Goal: Information Seeking & Learning: Learn about a topic

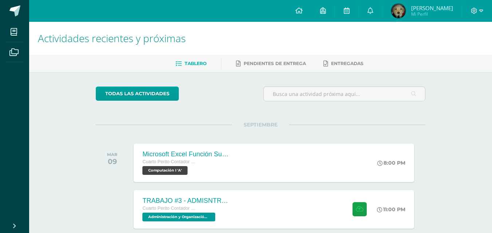
click at [246, 190] on div "TRABAJO #3 - ADMISNTRACIÓN PÚBLICA Cuarto Perito Contador con Orientación en Co…" at bounding box center [274, 209] width 280 height 39
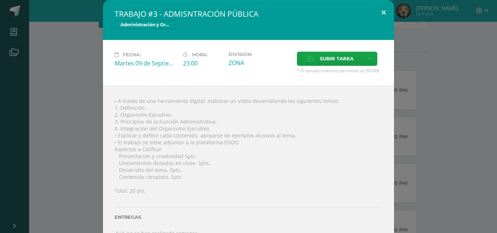
click at [383, 21] on div "TRABAJO #3 - ADMISNTRACIÓN PÚBLICA Administración y Organización de Oficina Fec…" at bounding box center [248, 124] width 291 height 249
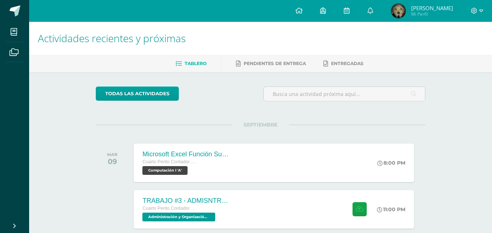
click at [232, 209] on div "TRABAJO #3 - ADMISNTRACIÓN PÚBLICA Cuarto Perito Contador con Orientación en Co…" at bounding box center [186, 209] width 105 height 39
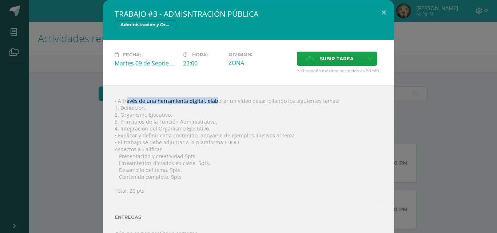
drag, startPoint x: 114, startPoint y: 103, endPoint x: 200, endPoint y: 99, distance: 86.1
click at [200, 99] on div "• A través de una herramienta digital, elaborar un video desarrollando los sigu…" at bounding box center [248, 168] width 291 height 164
click at [196, 110] on div "• A través de una herramienta digital, elaborar un video desarrollando los sigu…" at bounding box center [248, 168] width 291 height 164
click at [144, 113] on div "• A través de una herramienta digital, elaborar un video desarrollando los sigu…" at bounding box center [248, 168] width 291 height 164
click at [164, 153] on div "• A través de una herramienta digital, elaborar un video desarrollando los sigu…" at bounding box center [248, 168] width 291 height 164
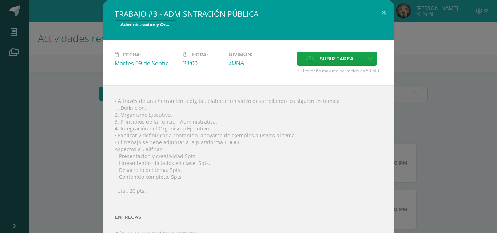
click at [184, 178] on div "• A través de una herramienta digital, elaborar un video desarrollando los sigu…" at bounding box center [248, 168] width 291 height 164
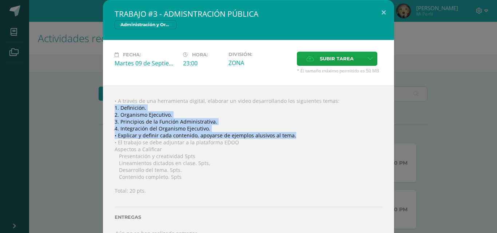
drag, startPoint x: 292, startPoint y: 136, endPoint x: 134, endPoint y: 139, distance: 158.8
click at [109, 106] on div "• A través de una herramienta digital, elaborar un video desarrollando los sigu…" at bounding box center [248, 168] width 291 height 164
copy div "1. Definición. 2. Organismo Ejecutivo. 3. Principios de la Función Administrati…"
